Goal: Task Accomplishment & Management: Use online tool/utility

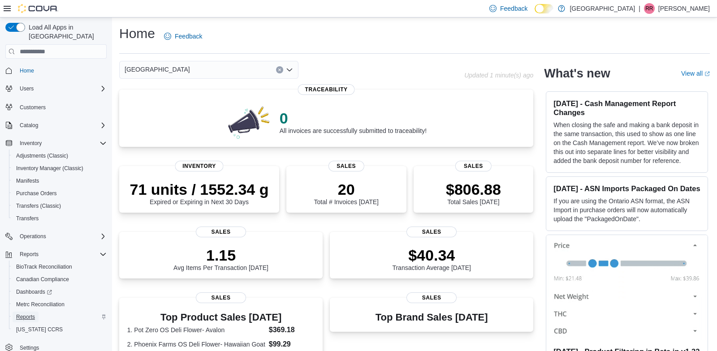
click at [30, 314] on span "Reports" at bounding box center [25, 317] width 19 height 7
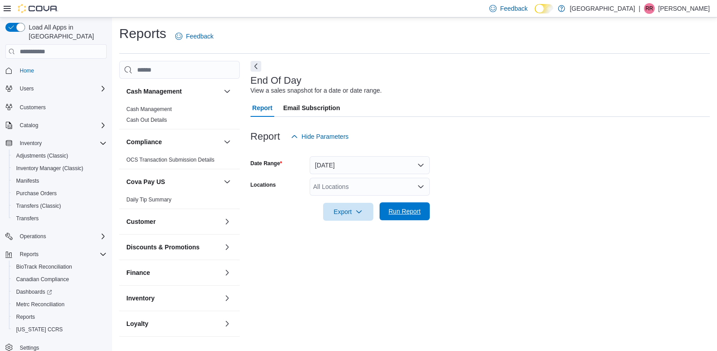
click at [407, 206] on span "Run Report" at bounding box center [404, 212] width 39 height 18
